Goal: Check status: Check status

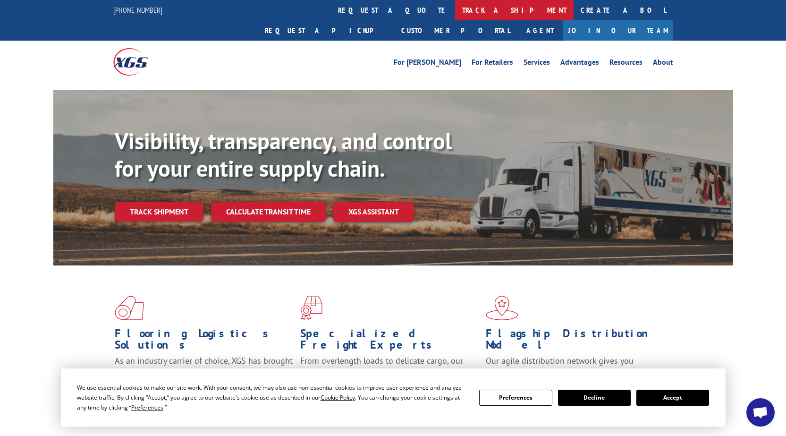
click at [455, 9] on link "track a shipment" at bounding box center [514, 10] width 119 height 20
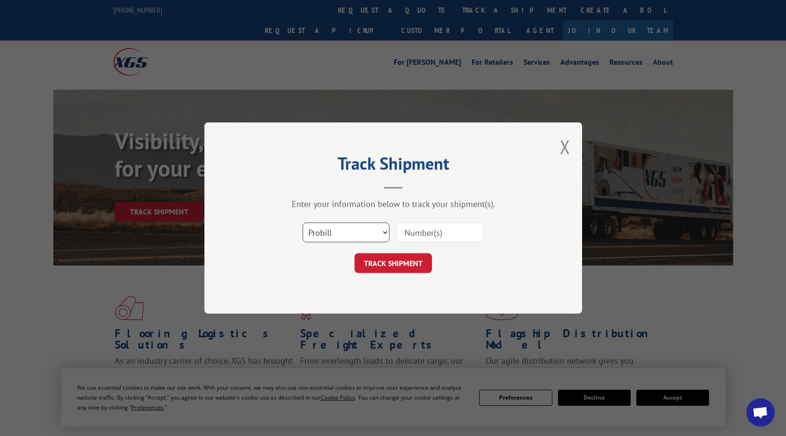
click at [343, 235] on select "Select category... Probill BOL PO" at bounding box center [346, 232] width 87 height 20
select select "bol"
click at [303, 222] on select "Select category... Probill BOL PO" at bounding box center [346, 232] width 87 height 20
click at [430, 233] on input at bounding box center [440, 232] width 87 height 20
type input "3386831"
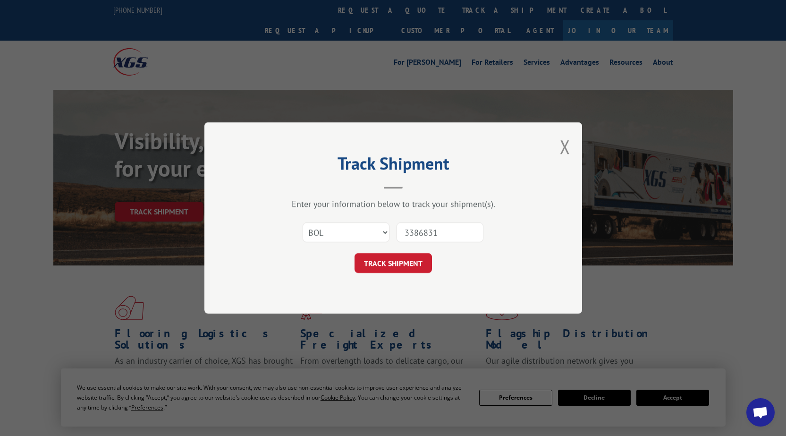
click button "TRACK SHIPMENT" at bounding box center [393, 263] width 77 height 20
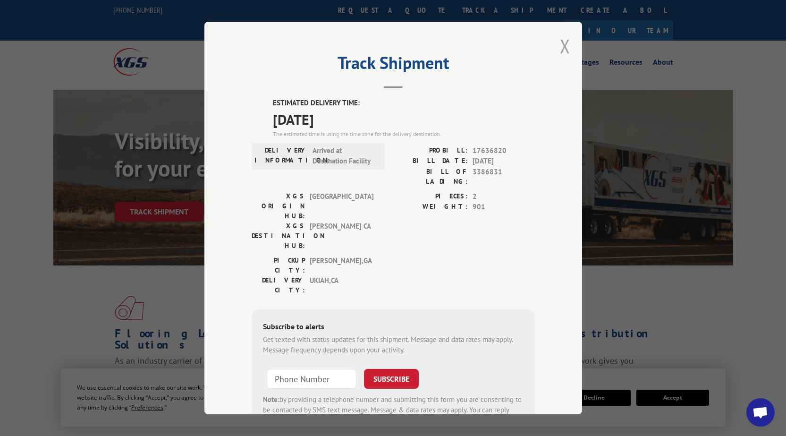
click at [563, 46] on button "Close modal" at bounding box center [565, 46] width 10 height 25
